Goal: Task Accomplishment & Management: Use online tool/utility

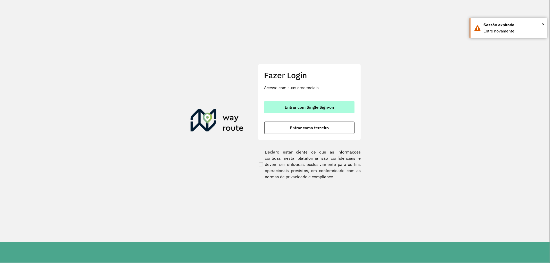
click at [319, 107] on span "Entrar com Single Sign-on" at bounding box center [309, 107] width 49 height 4
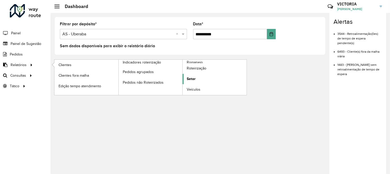
click at [200, 77] on link "Setor" at bounding box center [215, 79] width 64 height 10
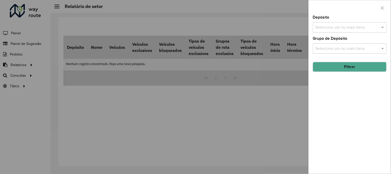
click at [358, 29] on input "text" at bounding box center [347, 27] width 66 height 6
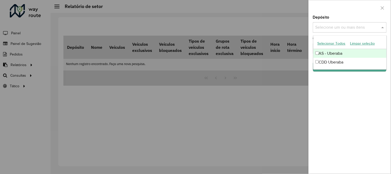
click at [327, 60] on div "CDD Uberaba" at bounding box center [350, 62] width 73 height 9
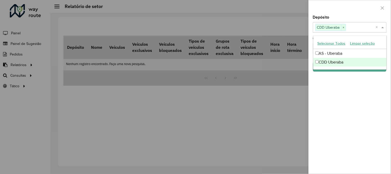
click at [344, 92] on div "Depósito Selecione um ou mais itens CDD Uberaba × × Grupo de Depósito Selecione…" at bounding box center [350, 94] width 82 height 158
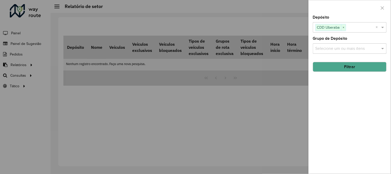
click at [351, 70] on button "Filtrar" at bounding box center [350, 67] width 74 height 10
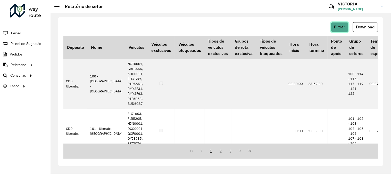
click at [337, 27] on span "Filtrar" at bounding box center [339, 27] width 11 height 4
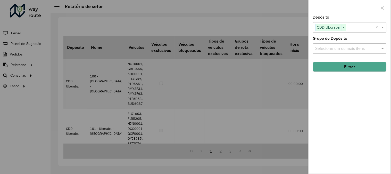
click at [283, 51] on div at bounding box center [195, 87] width 391 height 174
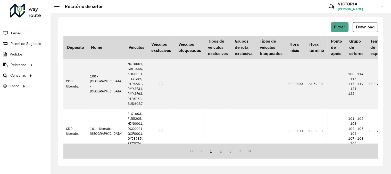
click at [367, 31] on button "Download" at bounding box center [365, 27] width 25 height 10
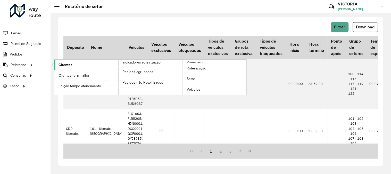
click at [80, 68] on link "Clientes" at bounding box center [86, 65] width 64 height 10
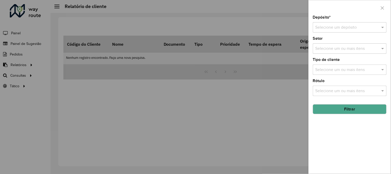
click at [357, 26] on input "text" at bounding box center [345, 27] width 58 height 6
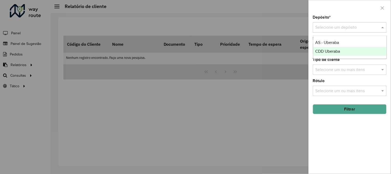
click at [342, 50] on div "CDD Uberaba" at bounding box center [350, 51] width 73 height 9
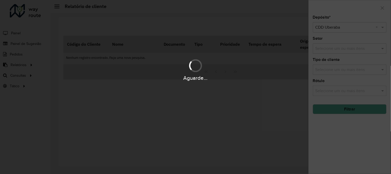
click at [336, 112] on div "Aguarde..." at bounding box center [195, 87] width 391 height 174
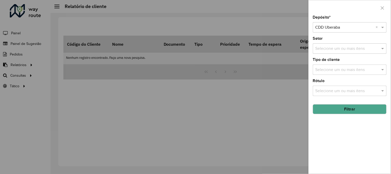
click at [346, 110] on button "Filtrar" at bounding box center [350, 109] width 74 height 10
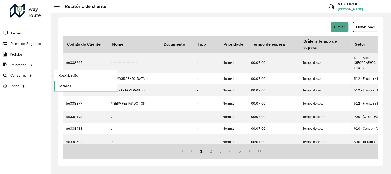
click at [77, 83] on link "Setores" at bounding box center [85, 86] width 63 height 10
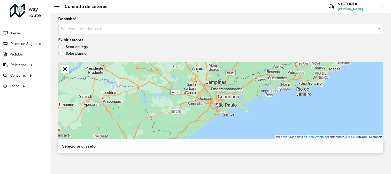
click at [298, 26] on input "text" at bounding box center [216, 29] width 310 height 6
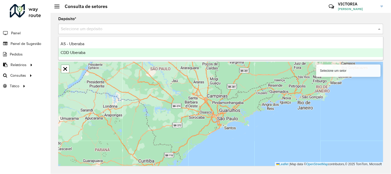
click at [133, 52] on div "CDD Uberaba" at bounding box center [221, 52] width 325 height 9
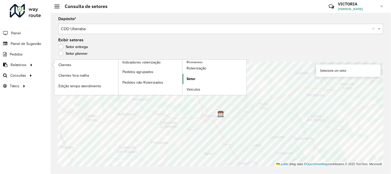
click at [192, 76] on span "Setor" at bounding box center [191, 78] width 9 height 5
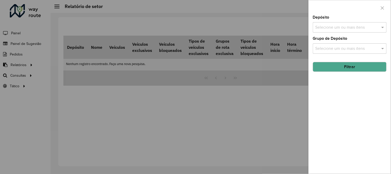
click at [373, 30] on input "text" at bounding box center [347, 27] width 66 height 6
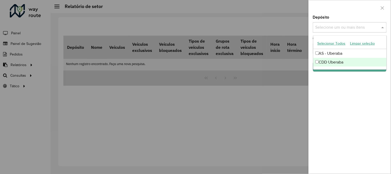
click at [352, 86] on div "Depósito Selecione um ou mais itens Grupo de Depósito Selecione um ou mais iten…" at bounding box center [350, 94] width 82 height 158
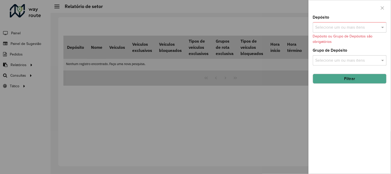
click at [352, 81] on button "Filtrar" at bounding box center [350, 79] width 74 height 10
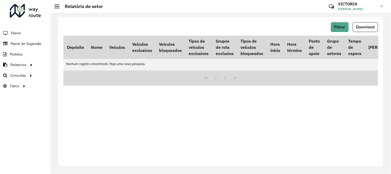
click at [324, 27] on div "Filtrar Download" at bounding box center [220, 27] width 315 height 10
click at [334, 27] on button "Filtrar" at bounding box center [340, 27] width 18 height 10
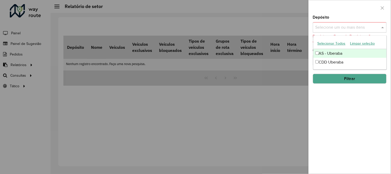
click at [352, 26] on input "text" at bounding box center [347, 27] width 66 height 6
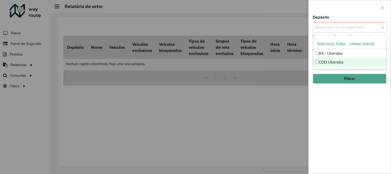
click at [323, 118] on div "Depósito Selecione um ou mais itens Depósito ou Grupo de Depósitos são obrigató…" at bounding box center [350, 94] width 82 height 158
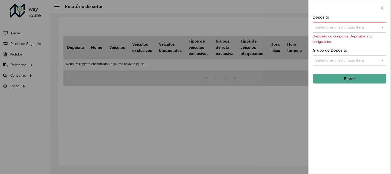
click at [334, 58] on input "text" at bounding box center [347, 60] width 66 height 6
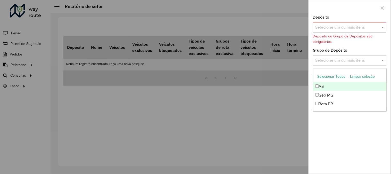
click at [334, 58] on input "text" at bounding box center [347, 60] width 66 height 6
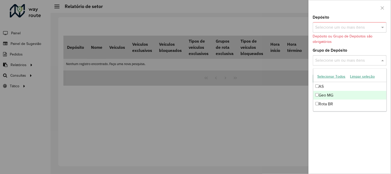
click at [335, 97] on div "Geo MG" at bounding box center [350, 95] width 73 height 9
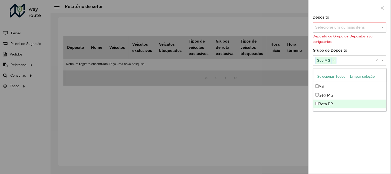
click at [391, 127] on div "Depósito Selecione um ou mais itens Depósito ou Grupo de Depósitos são obrigató…" at bounding box center [350, 87] width 83 height 174
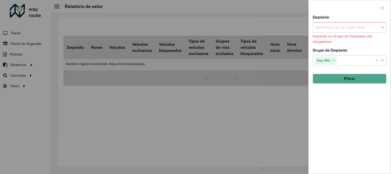
click at [365, 81] on button "Filtrar" at bounding box center [350, 79] width 74 height 10
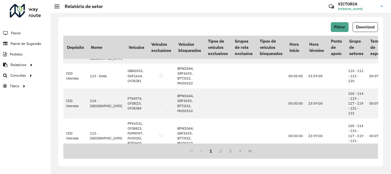
scroll to position [1128, 0]
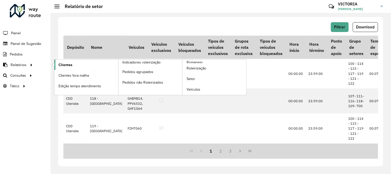
click at [84, 64] on link "Clientes" at bounding box center [86, 65] width 64 height 10
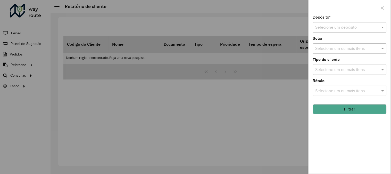
click at [347, 29] on input "text" at bounding box center [345, 27] width 58 height 6
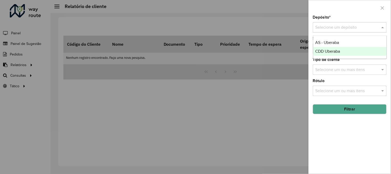
click at [338, 53] on span "CDD Uberaba" at bounding box center [328, 51] width 25 height 4
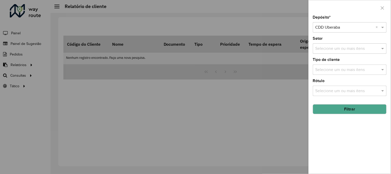
click at [361, 111] on button "Filtrar" at bounding box center [350, 109] width 74 height 10
